Goal: Transaction & Acquisition: Purchase product/service

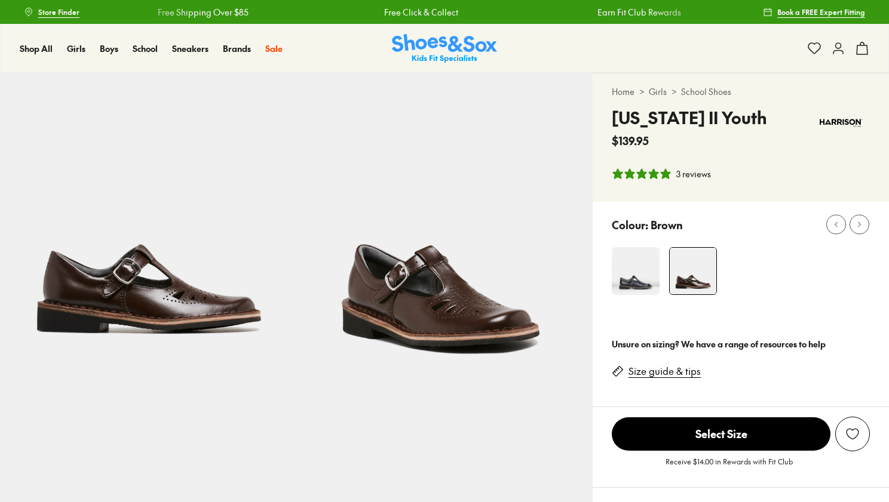
select select "*"
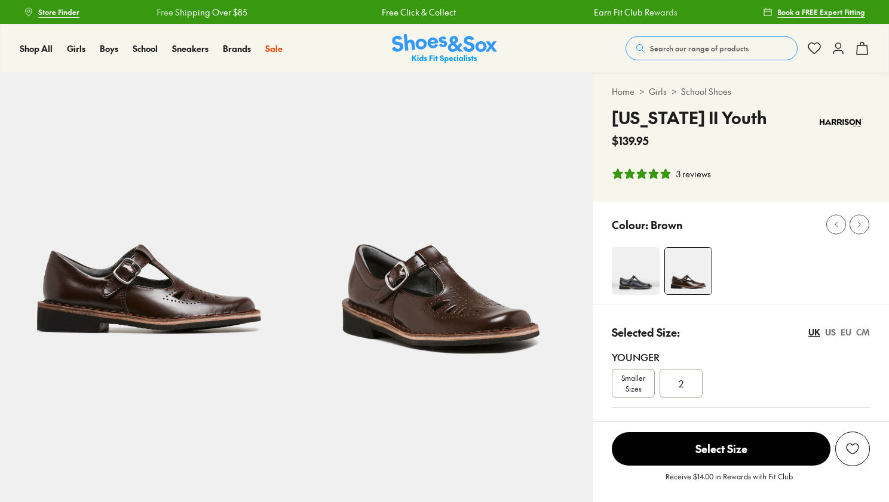
click at [839, 50] on icon at bounding box center [838, 48] width 14 height 14
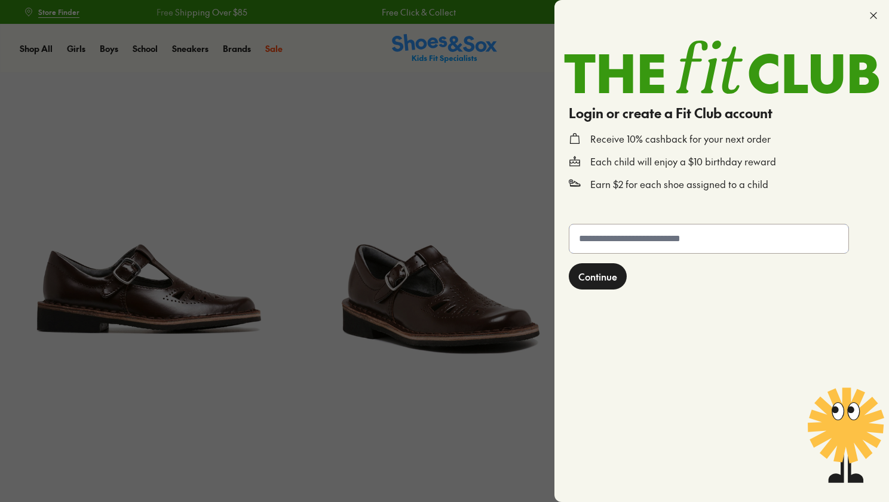
click at [710, 241] on input "text" at bounding box center [708, 239] width 279 height 29
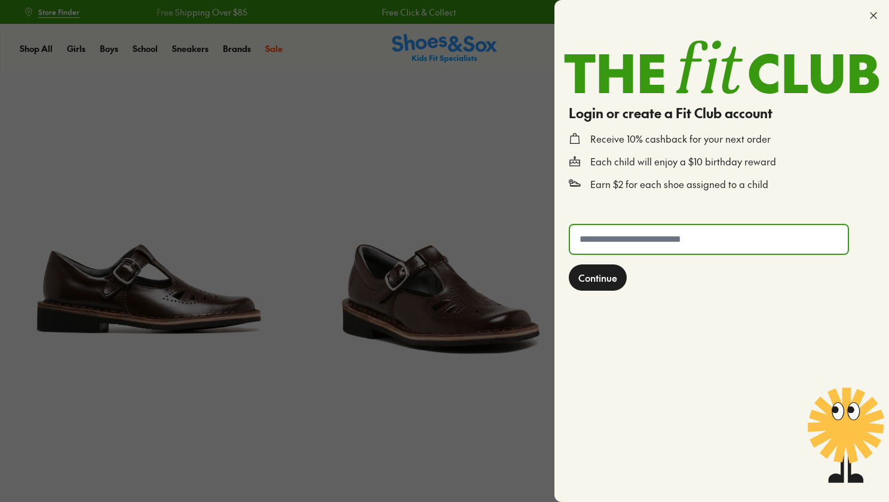
type input "**********"
click at [575, 268] on button "Continue" at bounding box center [598, 278] width 58 height 26
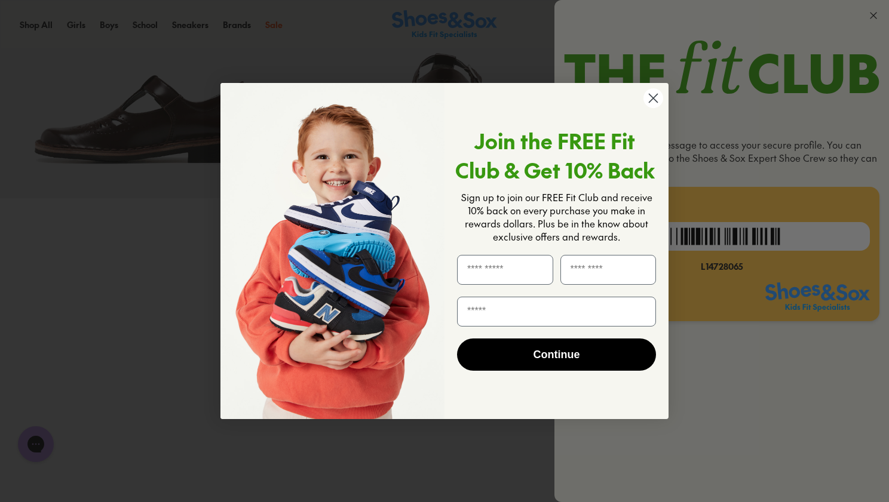
scroll to position [505, 0]
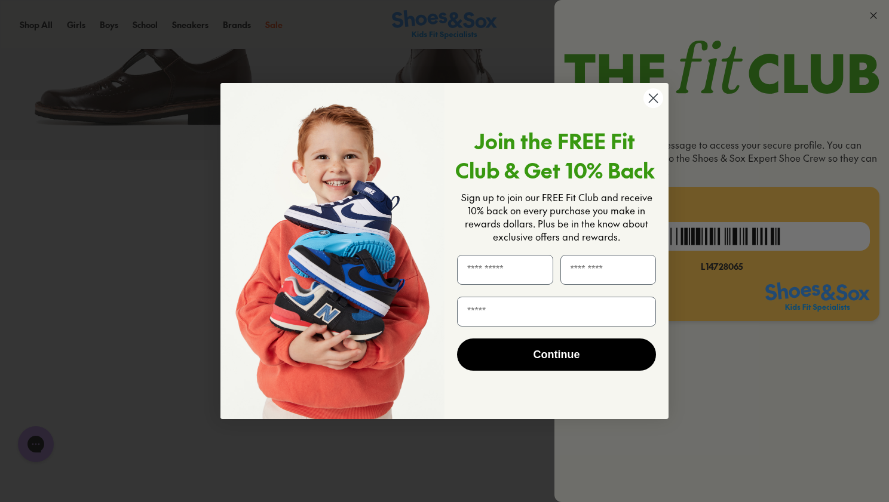
click at [655, 99] on circle "Close dialog" at bounding box center [654, 98] width 20 height 20
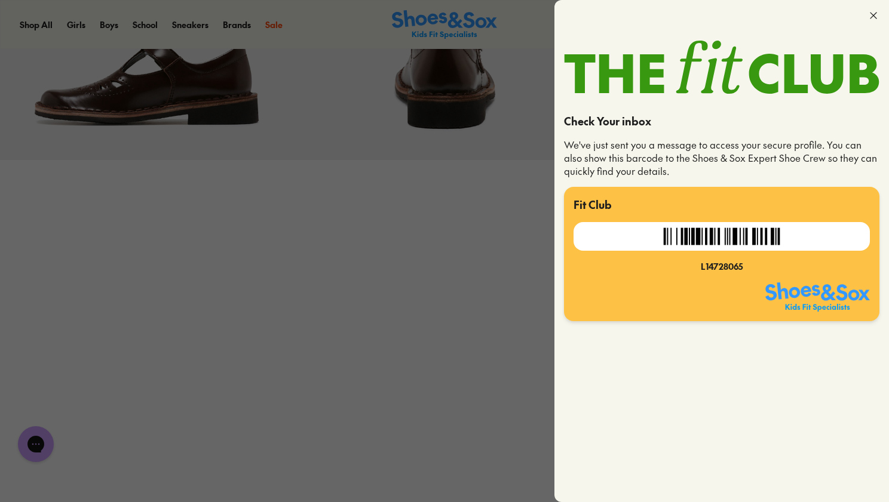
click at [869, 16] on icon at bounding box center [874, 16] width 12 height 12
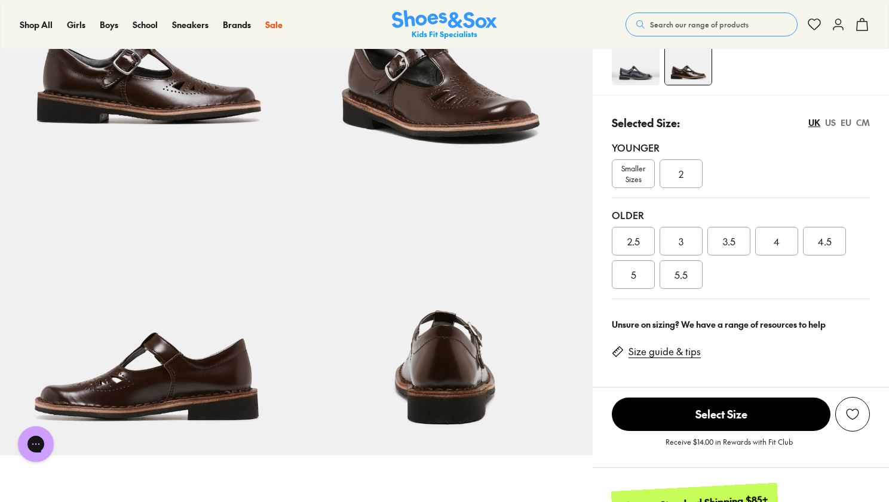
scroll to position [193, 0]
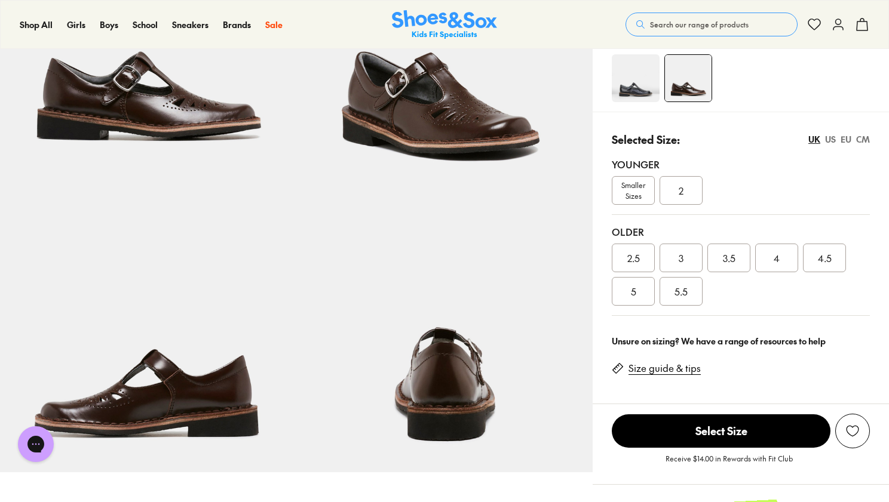
click at [749, 293] on div "2.5 3 3.5 4 4.5 5 5.5" at bounding box center [741, 275] width 258 height 62
click at [685, 293] on span "5.5" at bounding box center [681, 291] width 13 height 14
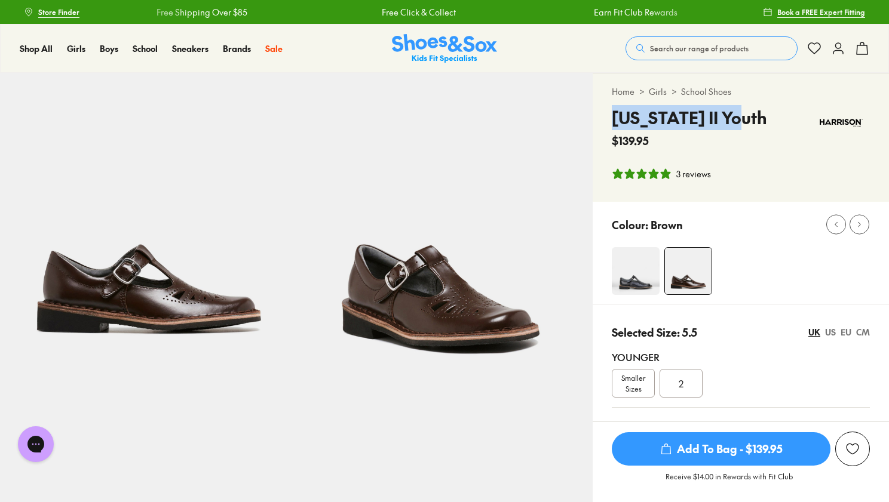
drag, startPoint x: 612, startPoint y: 121, endPoint x: 753, endPoint y: 123, distance: 140.4
click at [753, 123] on div "[US_STATE] II Youth $139.95" at bounding box center [741, 127] width 258 height 44
copy h4 "[US_STATE] II Youth"
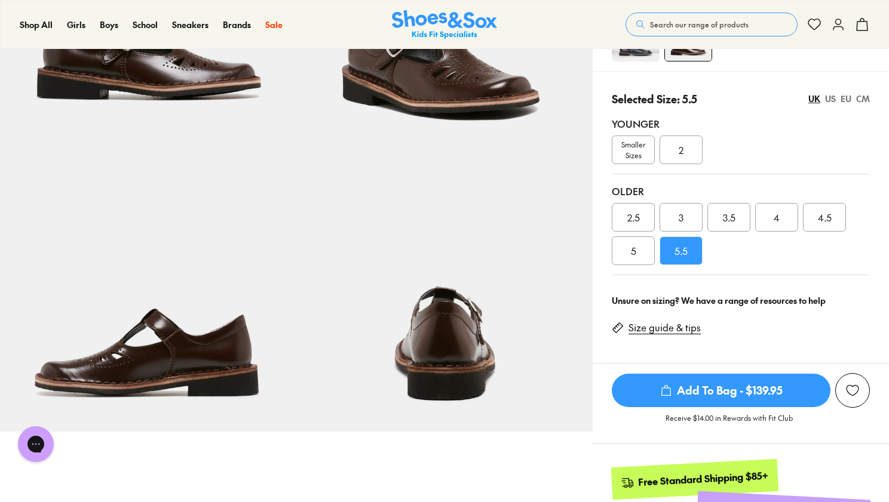
scroll to position [293, 0]
